Goal: Transaction & Acquisition: Purchase product/service

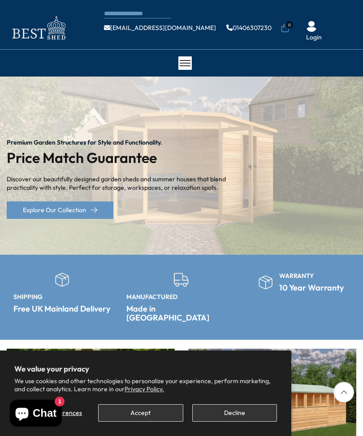
click at [148, 408] on button "Accept" at bounding box center [140, 412] width 85 height 17
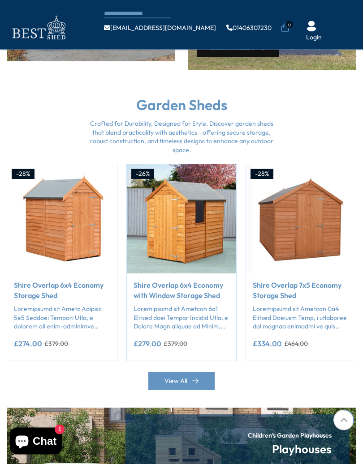
scroll to position [617, 0]
click at [330, 361] on div "View All" at bounding box center [181, 375] width 349 height 29
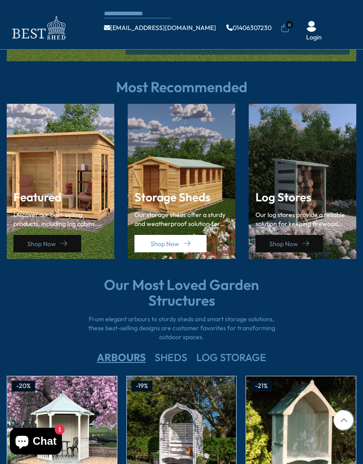
scroll to position [1096, 0]
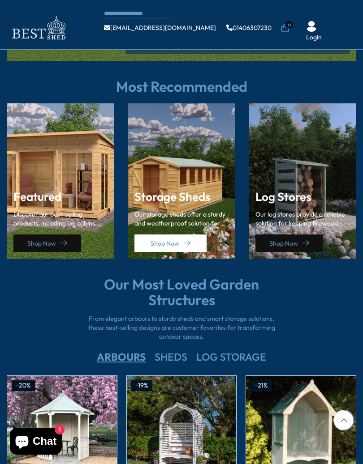
click at [196, 192] on div "Storage Sheds Our storage sheds offer a sturdy and weatherproof solution for ke…" at bounding box center [181, 221] width 94 height 61
click at [181, 235] on link "Shop Now" at bounding box center [170, 243] width 72 height 17
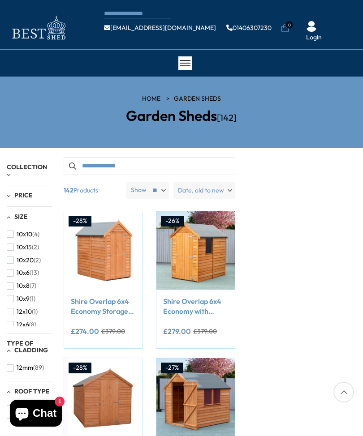
click at [34, 282] on span "(7)" at bounding box center [33, 286] width 7 height 8
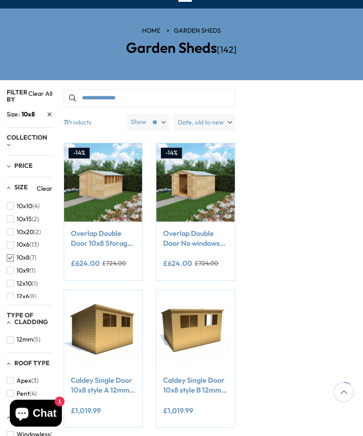
scroll to position [68, 0]
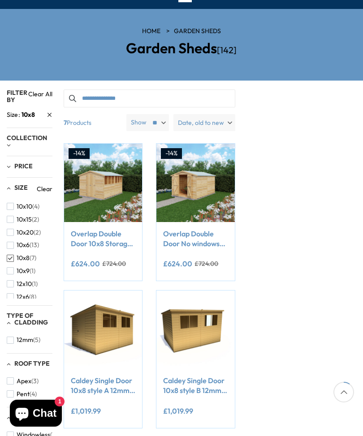
click at [32, 267] on span "(1)" at bounding box center [33, 271] width 6 height 8
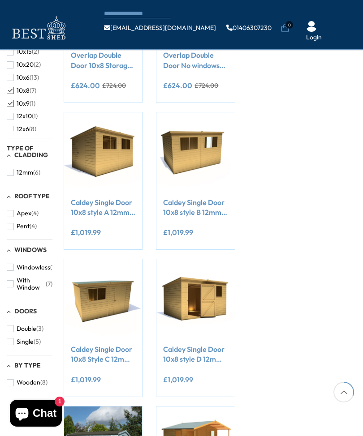
scroll to position [194, 0]
